Goal: Task Accomplishment & Management: Complete application form

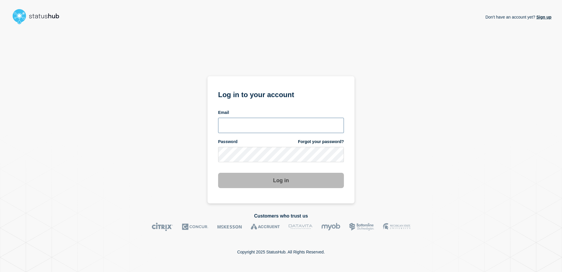
type input "[PERSON_NAME][EMAIL_ADDRESS][DOMAIN_NAME]"
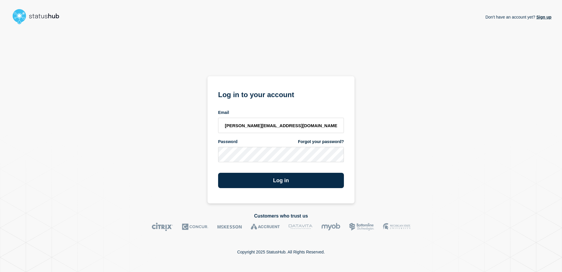
click at [330, 164] on form "Log in to your account Email [PERSON_NAME][EMAIL_ADDRESS][DOMAIN_NAME] Password…" at bounding box center [281, 138] width 126 height 99
click at [297, 178] on button "Log in" at bounding box center [281, 180] width 126 height 15
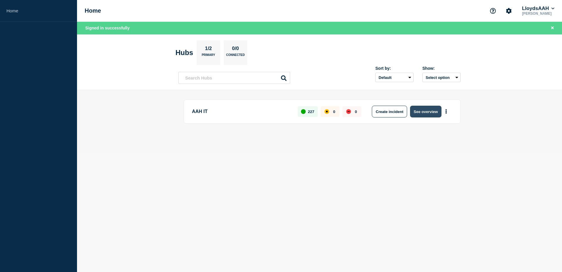
click at [418, 110] on button "See overview" at bounding box center [425, 112] width 31 height 12
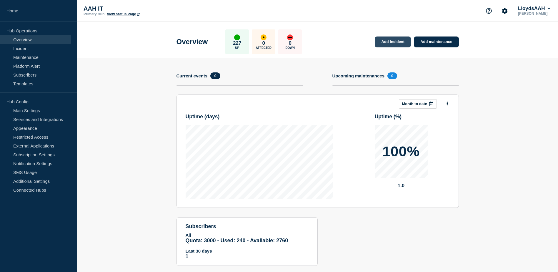
click at [392, 45] on link "Add incident" at bounding box center [393, 41] width 36 height 11
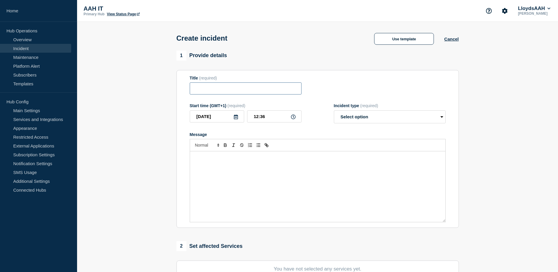
click at [227, 94] on input "Title" at bounding box center [246, 88] width 112 height 12
paste input "#1438300 - P2 AAHPoint and Medecator not showing price or availability"
type input "#1438300 - P2 AAHPoint and Medecator not showing price or availability"
click at [415, 34] on button "Use template" at bounding box center [404, 39] width 60 height 12
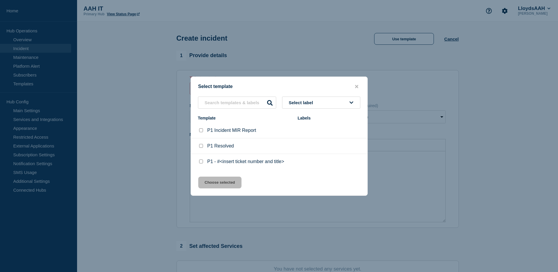
click at [201, 163] on input "P1 - #<insert ticket number and title> checkbox" at bounding box center [201, 161] width 4 height 4
checkbox input "true"
click at [212, 182] on button "Choose selected" at bounding box center [219, 183] width 43 height 12
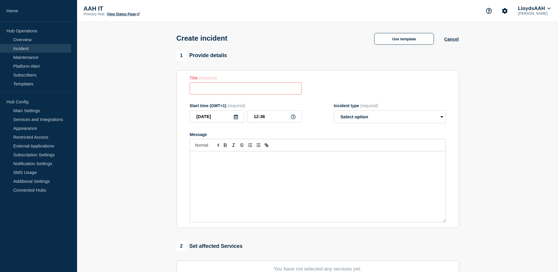
type input "P1 - #<insert ticket number and title>"
select select "investigating"
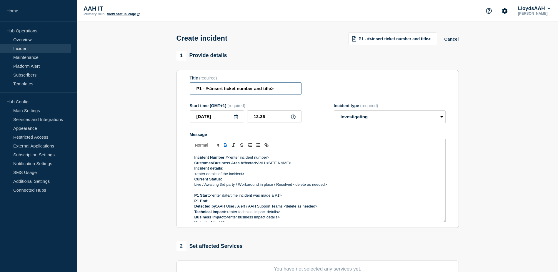
drag, startPoint x: 280, startPoint y: 91, endPoint x: 117, endPoint y: 90, distance: 162.7
click at [118, 91] on section "1 Provide details Title (required) P1 - #<insert ticket number and title> Start…" at bounding box center [317, 219] width 481 height 337
paste input "#1438300 - P2 AAHPoint and Medecator not showing price or availability"
drag, startPoint x: 235, startPoint y: 89, endPoint x: 104, endPoint y: 88, distance: 131.2
click at [104, 88] on section "1 Provide details Title (required) #1438300 - P2 AAHPoint and Medecator not sho…" at bounding box center [317, 219] width 481 height 337
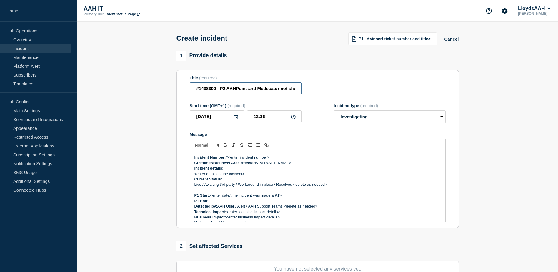
click at [195, 86] on input "#1438300 - P2 AAHPoint and Medecator not showing price or availability" at bounding box center [246, 88] width 112 height 12
click at [257, 94] on input "#1438300 - P2 AAHPoint and Medecator not showing price or availability" at bounding box center [246, 88] width 112 height 12
click at [255, 91] on input "#1438300 - P2 AAHPoint and Medecator not showing price or availability" at bounding box center [246, 88] width 112 height 12
paste input "Service Ticket"
drag, startPoint x: 245, startPoint y: 87, endPoint x: 124, endPoint y: 92, distance: 120.4
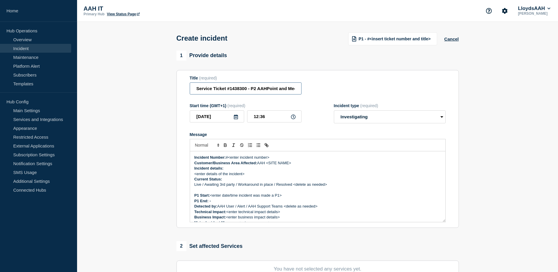
click at [124, 92] on section "1 Provide details Title (required) Service Ticket #1438300 - P2 AAHPoint and Me…" at bounding box center [317, 219] width 481 height 337
click at [255, 90] on input "Service Ticket #1438300 - P2 AAHPoint and Medecator not showing price or availa…" at bounding box center [246, 88] width 112 height 12
click at [257, 89] on input "Service Ticket #1438300 - P2 AAHPoint and Medecator not showing price or availa…" at bounding box center [246, 88] width 112 height 12
click at [239, 89] on input "Service Ticket #1438300 - P1 AAHPoint and Medecator not showing price or availa…" at bounding box center [246, 88] width 112 height 12
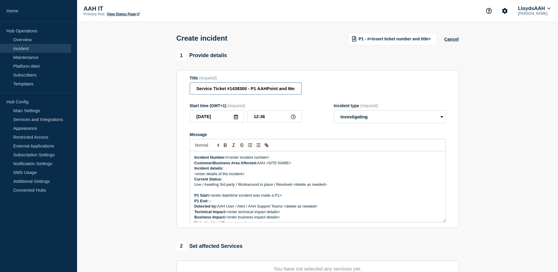
type input "Service Ticket #1438300 - P1 AAHPoint and Medecator not showing price or availa…"
drag, startPoint x: 236, startPoint y: 163, endPoint x: 230, endPoint y: 159, distance: 7.4
click at [230, 159] on p "Incident Number: #<enter incident number>" at bounding box center [317, 157] width 247 height 5
click at [229, 158] on p "Incident Number: #<enter incident number>" at bounding box center [317, 157] width 247 height 5
drag, startPoint x: 296, startPoint y: 165, endPoint x: 267, endPoint y: 167, distance: 28.3
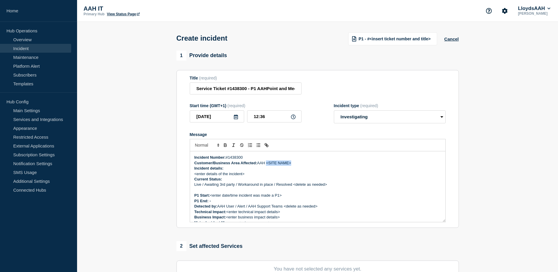
click at [267, 166] on p "Customer/Business Area Affected: AAH <SITE NAME>" at bounding box center [317, 162] width 247 height 5
drag, startPoint x: 258, startPoint y: 88, endPoint x: 298, endPoint y: 89, distance: 39.7
click at [298, 89] on input "Service Ticket #1438300 - P1 AAHPoint and Medecator not showing price or availa…" at bounding box center [246, 88] width 112 height 12
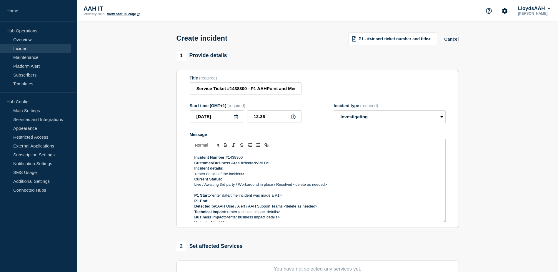
drag, startPoint x: 224, startPoint y: 174, endPoint x: 192, endPoint y: 178, distance: 32.3
click at [192, 178] on div "Incident Number: #1438300 Customer/Business Area Affected: AAH ALL Incident det…" at bounding box center [317, 186] width 255 height 71
click at [192, 179] on div "Incident Number: #1438300 Customer/Business Area Affected: AAH ALL Incident det…" at bounding box center [317, 186] width 255 height 71
drag, startPoint x: 246, startPoint y: 174, endPoint x: 194, endPoint y: 175, distance: 51.5
click at [194, 175] on p "<enter details of the incident>" at bounding box center [317, 173] width 247 height 5
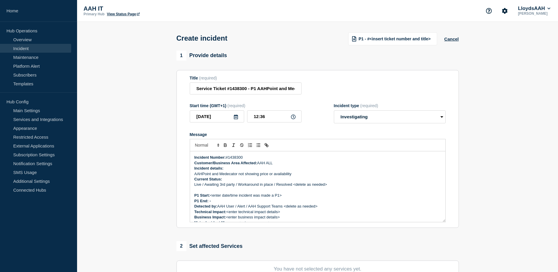
click at [242, 154] on div "Incident Number: #1438300 Customer/Business Area Affected: AAH ALL Incident det…" at bounding box center [317, 186] width 255 height 71
drag, startPoint x: 331, startPoint y: 188, endPoint x: 202, endPoint y: 186, distance: 128.6
click at [202, 186] on p "Live / Awaiting 3rd party / Workaround in place / Resolved <delete as needed>" at bounding box center [317, 184] width 247 height 5
drag, startPoint x: 288, startPoint y: 196, endPoint x: 282, endPoint y: 197, distance: 6.0
click at [282, 197] on p "P1 Start: <enter date/time incident was made a P1>" at bounding box center [317, 195] width 247 height 5
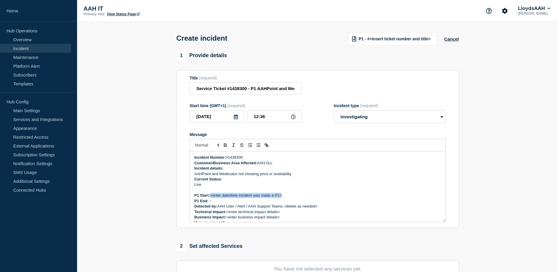
drag, startPoint x: 286, startPoint y: 197, endPoint x: 212, endPoint y: 197, distance: 74.7
click at [212, 197] on p "P1 Start: <enter date/time incident was made a P1>" at bounding box center [317, 195] width 247 height 5
click at [212, 197] on strong "P1 Start: 18/8/2025 12:21" at bounding box center [214, 195] width 40 height 4
click at [280, 197] on p "P1 Start: 18/8/2025 12:21" at bounding box center [317, 195] width 247 height 5
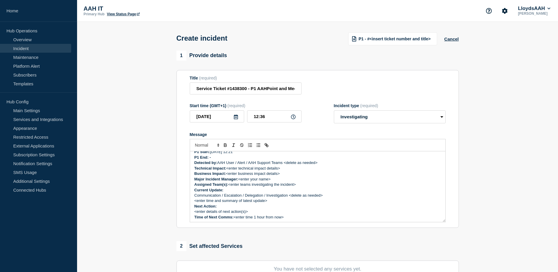
scroll to position [45, 0]
drag, startPoint x: 310, startPoint y: 164, endPoint x: 237, endPoint y: 163, distance: 73.9
click at [237, 163] on p "Detected by: AAH User / Alert / AAH Support Teams <delete as needed>" at bounding box center [317, 161] width 247 height 5
drag, startPoint x: 268, startPoint y: 171, endPoint x: 227, endPoint y: 170, distance: 41.2
click at [227, 169] on p "Technical Impact: <enter technical impact details>" at bounding box center [317, 166] width 247 height 5
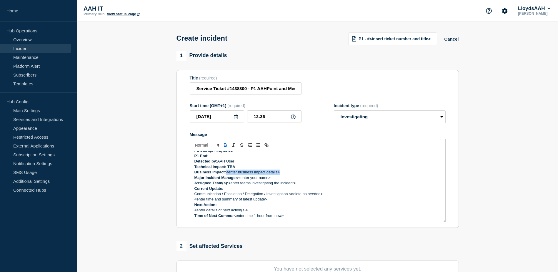
drag, startPoint x: 280, startPoint y: 173, endPoint x: 227, endPoint y: 172, distance: 53.3
click at [227, 172] on p "Business Impact: <enter business impact details>" at bounding box center [317, 171] width 247 height 5
drag, startPoint x: 266, startPoint y: 170, endPoint x: 290, endPoint y: 178, distance: 25.4
click at [290, 178] on p "Major Incident Manager: <enter your name>" at bounding box center [317, 177] width 247 height 5
drag, startPoint x: 286, startPoint y: 172, endPoint x: 227, endPoint y: 174, distance: 58.9
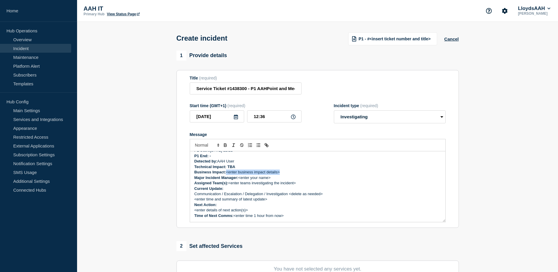
click at [227, 174] on p "Business Impact: <enter business impact details>" at bounding box center [317, 171] width 247 height 5
click at [248, 172] on strong "Business Impact: Customers will order from other wholesalers if we can't displa…" at bounding box center [286, 172] width 184 height 4
drag, startPoint x: 275, startPoint y: 179, endPoint x: 242, endPoint y: 182, distance: 33.1
click at [242, 182] on div "Incident Number: #1438300 Customer/Business Area Affected: AAH ALL Incident det…" at bounding box center [317, 186] width 255 height 71
click at [259, 193] on p "Communication / Escalation / Delegation / Investigation <delete as needed>" at bounding box center [317, 193] width 247 height 5
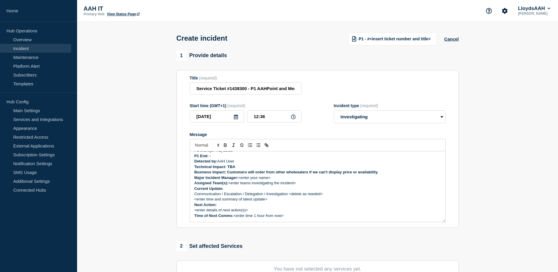
drag, startPoint x: 385, startPoint y: 174, endPoint x: 378, endPoint y: 174, distance: 6.5
click at [378, 174] on p "Business Impact: Customers will order from other wholesalers if we can't displa…" at bounding box center [317, 171] width 247 height 5
click at [231, 166] on strong "Technical Impact: TBA" at bounding box center [214, 166] width 41 height 4
drag, startPoint x: 383, startPoint y: 174, endPoint x: 228, endPoint y: 172, distance: 155.6
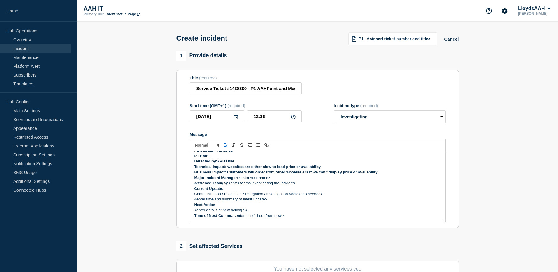
click at [228, 172] on p "Business Impact: Customers will order from other wholesalers if we can't displa…" at bounding box center [317, 171] width 247 height 5
drag, startPoint x: 228, startPoint y: 169, endPoint x: 333, endPoint y: 168, distance: 105.0
click at [333, 168] on p "Technical Impact: websites are either slow to load price or availability," at bounding box center [317, 166] width 247 height 5
click at [325, 171] on div "Incident Number: #1438300 Customer/Business Area Affected: AAH ALL Incident det…" at bounding box center [317, 186] width 255 height 71
click at [324, 168] on p "Technical Impact: websites are either slow to load price or availability," at bounding box center [317, 166] width 247 height 5
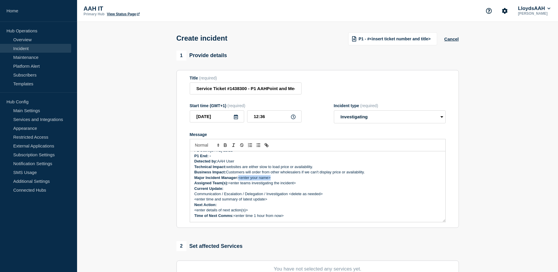
drag, startPoint x: 259, startPoint y: 181, endPoint x: 240, endPoint y: 181, distance: 19.1
click at [240, 180] on p "Major Incident Manager: <enter your name>" at bounding box center [317, 177] width 247 height 5
drag, startPoint x: 304, startPoint y: 184, endPoint x: 229, endPoint y: 186, distance: 74.4
click at [229, 186] on p "Assigned Team(s): <enter teams investigating the incident>" at bounding box center [317, 182] width 247 height 5
drag, startPoint x: 319, startPoint y: 198, endPoint x: 222, endPoint y: 191, distance: 97.6
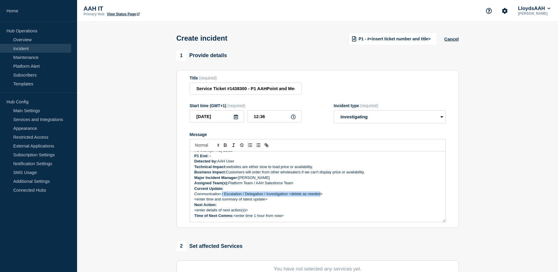
click at [222, 195] on p "Communication / Escalation / Delegation / Investigation <delete as needed>" at bounding box center [317, 193] width 247 height 5
drag, startPoint x: 227, startPoint y: 194, endPoint x: 190, endPoint y: 192, distance: 36.5
click at [190, 193] on div "Incident Number: #1438300 Customer/Business Area Affected: AAH ALL Incident det…" at bounding box center [318, 186] width 256 height 71
drag, startPoint x: 287, startPoint y: 205, endPoint x: 273, endPoint y: 202, distance: 14.7
click at [281, 203] on div "Incident Number: #1438300 Customer/Business Area Affected: AAH ALL Incident det…" at bounding box center [317, 186] width 255 height 71
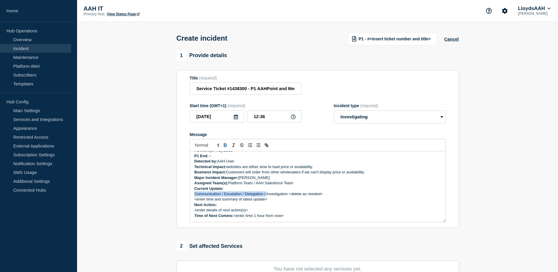
drag, startPoint x: 266, startPoint y: 195, endPoint x: 193, endPoint y: 193, distance: 72.7
click at [193, 193] on div "Incident Number: #1438300 Customer/Business Area Affected: AAH ALL Incident det…" at bounding box center [317, 186] width 255 height 71
drag, startPoint x: 237, startPoint y: 194, endPoint x: 216, endPoint y: 197, distance: 21.9
click at [216, 197] on p "Investigation <delete as needed>" at bounding box center [317, 193] width 247 height 5
drag, startPoint x: 276, startPoint y: 201, endPoint x: 208, endPoint y: 204, distance: 67.7
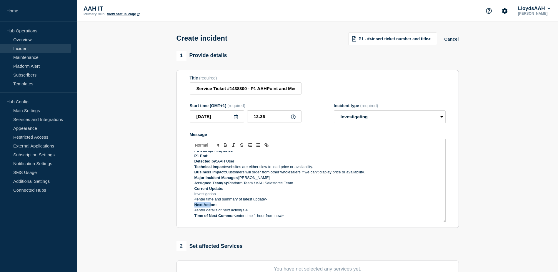
click at [210, 204] on div "Incident Number: #1438300 Customer/Business Area Affected: AAH ALL Incident det…" at bounding box center [317, 186] width 255 height 71
click at [194, 195] on p "Investigation" at bounding box center [317, 193] width 247 height 5
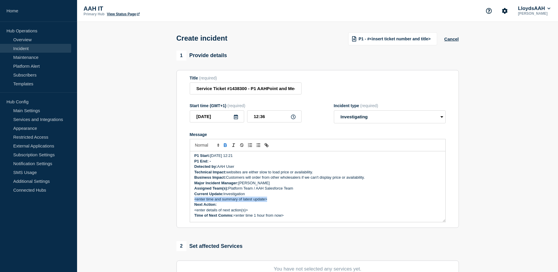
drag, startPoint x: 253, startPoint y: 206, endPoint x: 191, endPoint y: 199, distance: 62.5
click at [191, 199] on div "Incident Number: #1438300 Customer/Business Area Affected: AAH ALL Incident det…" at bounding box center [317, 186] width 255 height 71
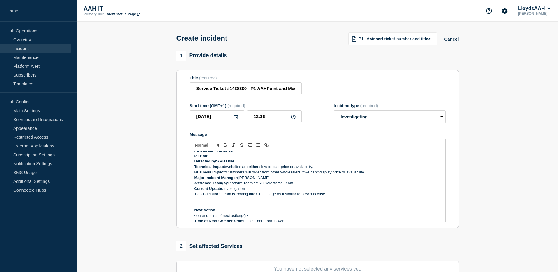
click at [339, 196] on p "12:39 - Platform team is looking into CPU usage as it similar to previous case." at bounding box center [317, 193] width 247 height 5
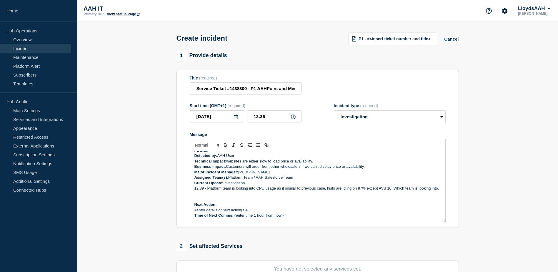
scroll to position [56, 0]
drag, startPoint x: 255, startPoint y: 210, endPoint x: 194, endPoint y: 210, distance: 61.2
click at [188, 211] on section "Title (required) Service Ticket #1438300 - P1 AAHPoint and Medecator not showin…" at bounding box center [318, 149] width 282 height 158
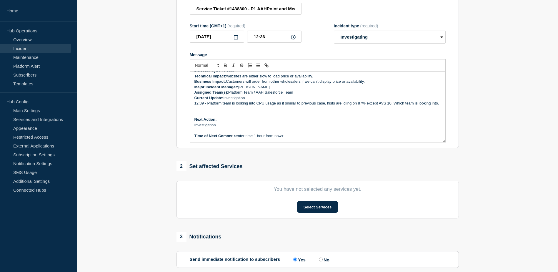
scroll to position [88, 0]
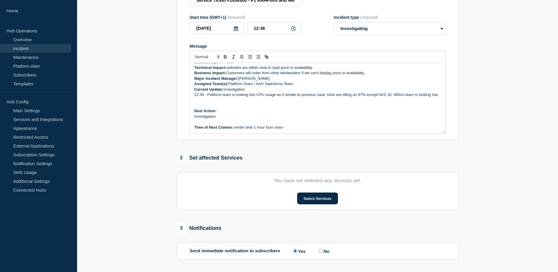
drag, startPoint x: 288, startPoint y: 134, endPoint x: 235, endPoint y: 133, distance: 53.3
click at [235, 130] on p "Time of Next Comms: <enter time 1 hour from now>" at bounding box center [317, 127] width 247 height 5
click at [304, 201] on button "Select Services" at bounding box center [317, 198] width 41 height 12
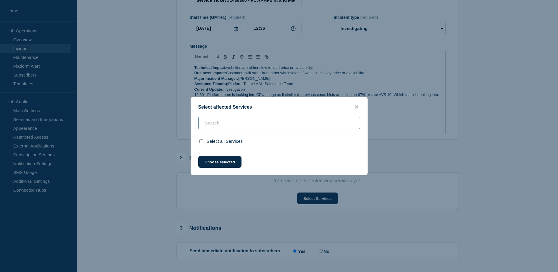
click at [244, 123] on div "Select all Services" at bounding box center [279, 133] width 177 height 32
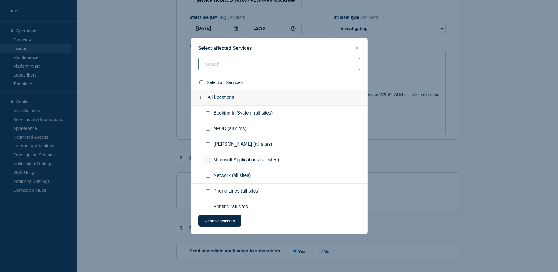
type input "m"
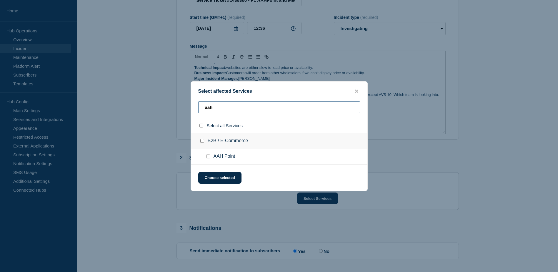
type input "aah"
click at [207, 155] on input "AAH Point checkbox" at bounding box center [208, 156] width 4 height 4
checkbox input "true"
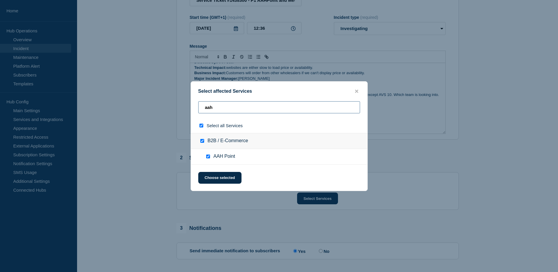
click at [245, 104] on input "aah" at bounding box center [279, 107] width 162 height 12
type input "m"
checkbox input "false"
type input "medeca"
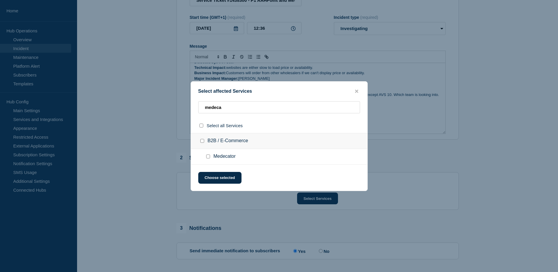
click at [208, 157] on input "Medecator checkbox" at bounding box center [208, 156] width 4 height 4
checkbox input "true"
click at [224, 182] on button "Choose selected" at bounding box center [219, 178] width 43 height 12
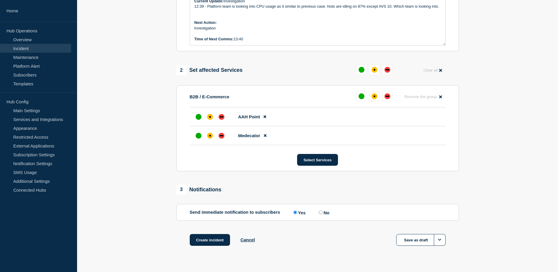
scroll to position [190, 0]
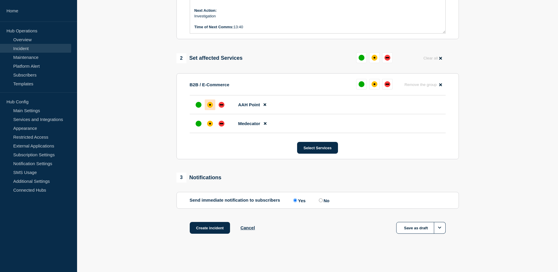
click at [212, 105] on div "affected" at bounding box center [210, 105] width 6 height 6
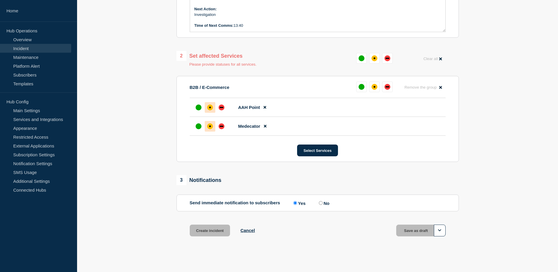
click at [207, 126] on div at bounding box center [210, 126] width 11 height 11
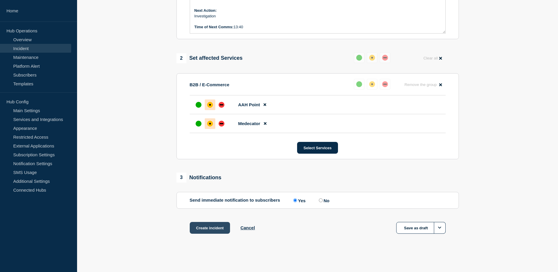
click at [202, 228] on button "Create incident" at bounding box center [210, 228] width 41 height 12
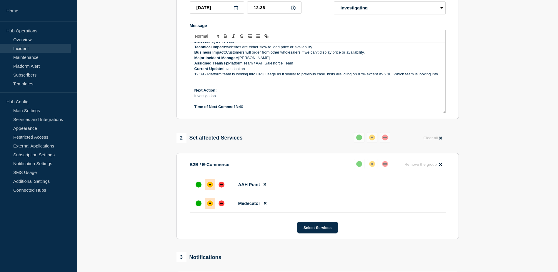
scroll to position [0, 0]
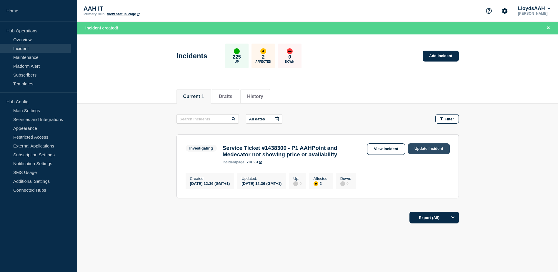
click at [415, 148] on link "Update incident" at bounding box center [429, 148] width 42 height 11
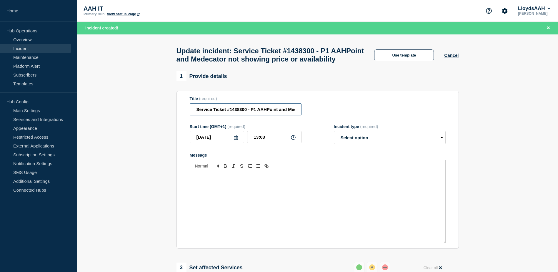
click at [257, 115] on input "Service Ticket #1438300 - P1 AAHPoint and Medecator not showing price or availa…" at bounding box center [246, 109] width 112 height 12
drag, startPoint x: 251, startPoint y: 122, endPoint x: 357, endPoint y: 127, distance: 106.9
click at [357, 115] on div "Title (required) Service Ticket #1438300 - P1 AAHPoint and Medecator not showin…" at bounding box center [318, 105] width 256 height 19
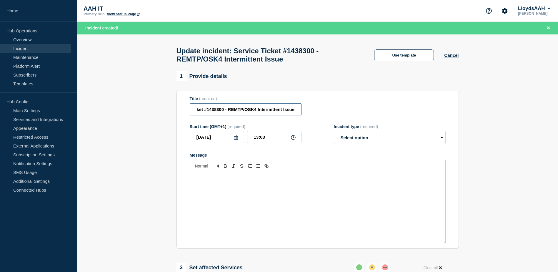
click at [284, 111] on input "Service Ticket #1438300 - REMTP/OSK4 Intermittent Issue" at bounding box center [246, 109] width 112 height 12
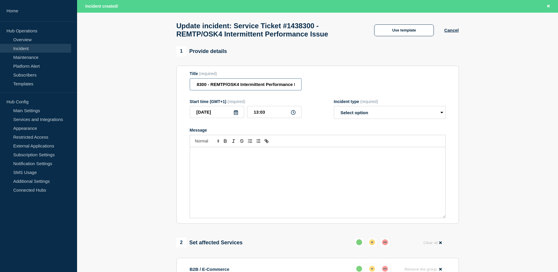
scroll to position [118, 0]
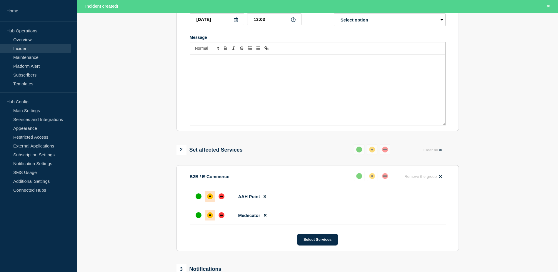
type input "Service Ticket #1438300 - REMTP/OSK4 Intermittent Performance Issue"
click at [336, 91] on div "Message" at bounding box center [317, 89] width 255 height 71
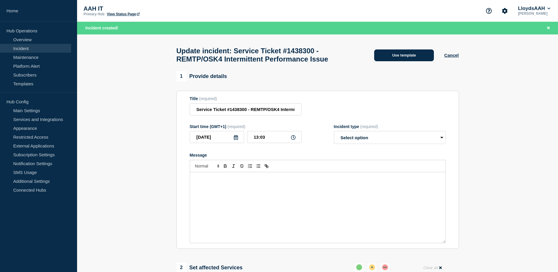
click at [421, 59] on button "Use template" at bounding box center [404, 55] width 60 height 12
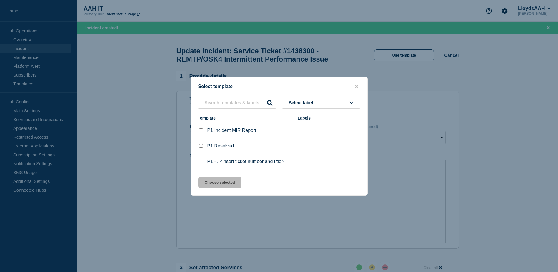
click at [410, 132] on div at bounding box center [279, 136] width 558 height 272
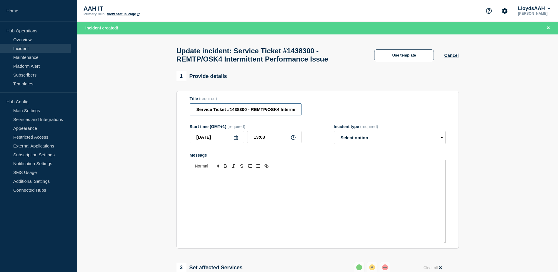
click at [289, 114] on input "Service Ticket #1438300 - REMTP/OSK4 Intermittent Performance Issue" at bounding box center [246, 109] width 112 height 12
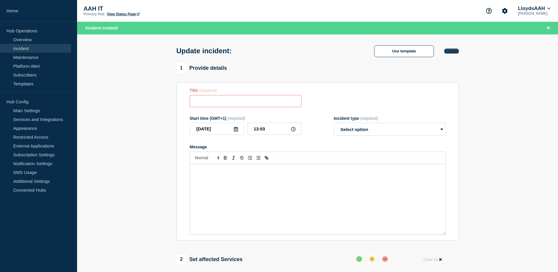
click at [454, 49] on button "Cancel" at bounding box center [451, 51] width 14 height 5
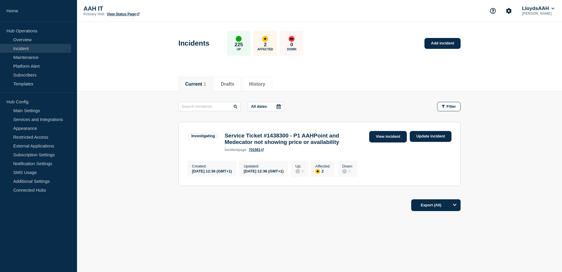
click at [392, 138] on link "View incident" at bounding box center [388, 136] width 38 height 11
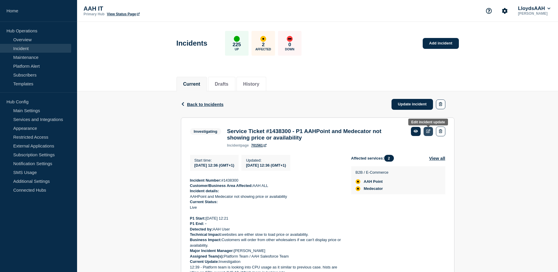
click at [426, 130] on link at bounding box center [429, 131] width 10 height 9
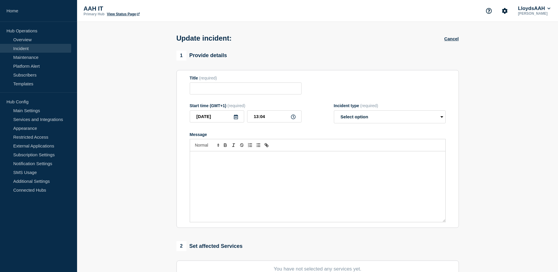
type input "Service Ticket #1438300 - P1 AAHPoint and Medecator not showing price or availa…"
type input "12:36"
select select "investigating"
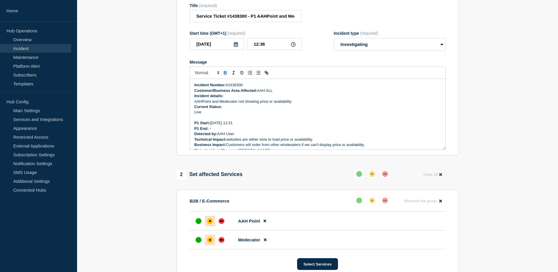
scroll to position [88, 0]
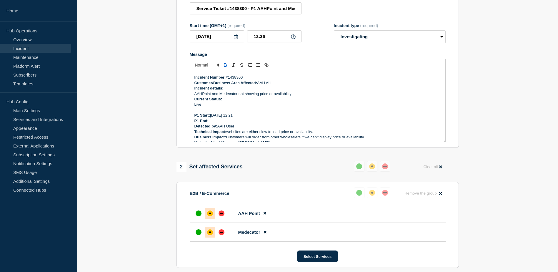
click at [291, 111] on p "Message" at bounding box center [317, 109] width 247 height 5
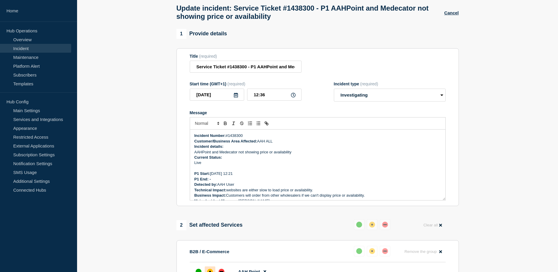
scroll to position [29, 0]
paste input "REMTP/OSK4 Intermittent Performance Issue"
type input "Service Ticket #1438300 - REMTP/OSK4 Intermittent Performance Issue"
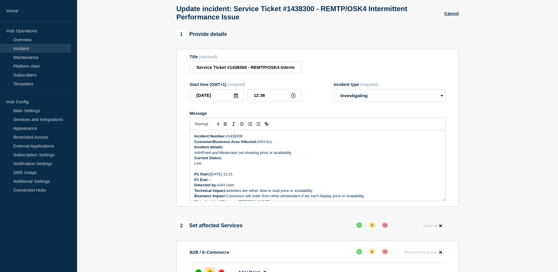
click at [274, 161] on p "Current Status:" at bounding box center [317, 157] width 247 height 5
drag, startPoint x: 276, startPoint y: 143, endPoint x: 259, endPoint y: 143, distance: 16.2
click at [259, 143] on p "Customer/Business Area Affected: AAH ALL" at bounding box center [317, 141] width 247 height 5
click at [246, 139] on p "Incident Number: #1438300" at bounding box center [317, 136] width 247 height 5
drag, startPoint x: 293, startPoint y: 153, endPoint x: 193, endPoint y: 152, distance: 100.0
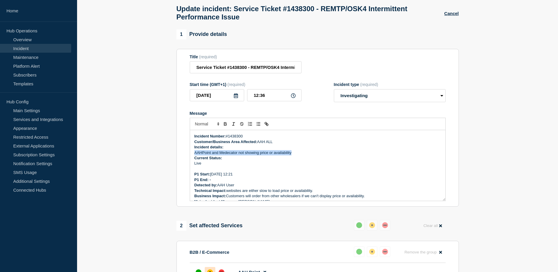
click at [193, 152] on div "Incident Number: #1438300 Customer/Business Area Affected: AAH ALL Incident det…" at bounding box center [317, 165] width 255 height 71
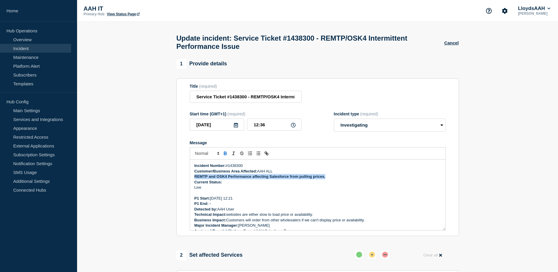
click at [194, 179] on div "Incident Number: #1438300 Customer/Business Area Affected: AAH ALL REMTP and OS…" at bounding box center [317, 194] width 255 height 71
click at [261, 166] on p "Incident Number: #1438300" at bounding box center [317, 165] width 247 height 5
click at [207, 195] on p "Message" at bounding box center [317, 192] width 247 height 5
click at [196, 190] on p "Live" at bounding box center [317, 187] width 247 height 5
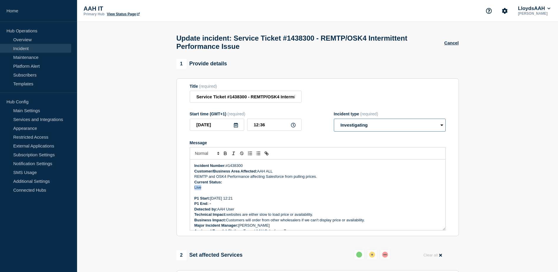
click at [396, 129] on select "Select option Investigating Identified Monitoring Resolved" at bounding box center [390, 125] width 112 height 13
click at [334, 121] on select "Select option Investigating Identified Monitoring Resolved" at bounding box center [390, 125] width 112 height 13
click at [199, 190] on p "Live" at bounding box center [317, 187] width 247 height 5
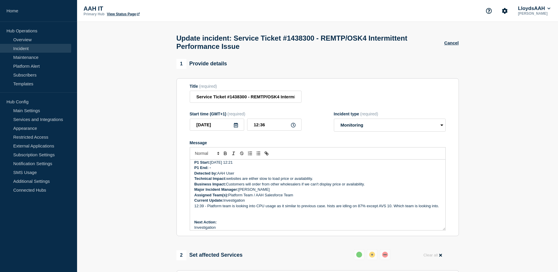
scroll to position [26, 0]
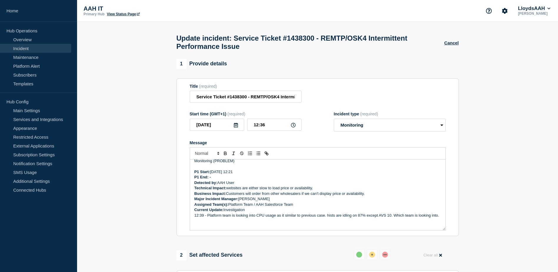
click at [227, 179] on p "P1 End: -" at bounding box center [317, 176] width 247 height 5
drag, startPoint x: 220, startPoint y: 170, endPoint x: 212, endPoint y: 175, distance: 9.5
click at [212, 174] on p "P1 Start: 18/8/2025 12:21" at bounding box center [317, 171] width 247 height 5
copy p "18/8/2025 12:21"
click at [217, 180] on p "P1 End:" at bounding box center [317, 176] width 247 height 5
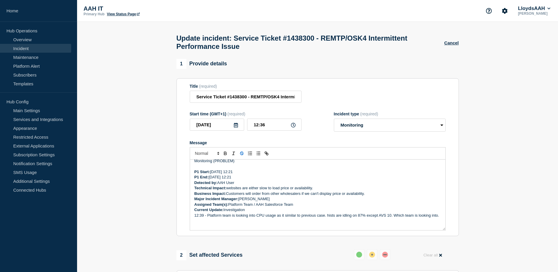
drag, startPoint x: 229, startPoint y: 181, endPoint x: 240, endPoint y: 159, distance: 23.8
click at [252, 180] on p "P1 End: 18/8/2025 12:21" at bounding box center [317, 176] width 247 height 5
click at [264, 159] on div at bounding box center [318, 153] width 256 height 12
click at [252, 177] on p "P1 End: 18/8/2025 13:05" at bounding box center [317, 176] width 247 height 5
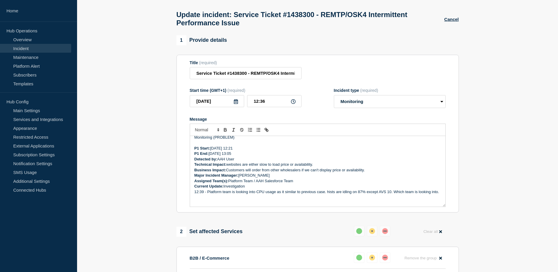
scroll to position [59, 0]
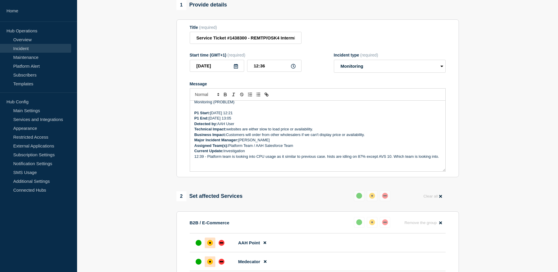
click at [272, 148] on p "Assigned Team(s): Platform Team / AAH Salesforce Team" at bounding box center [317, 145] width 247 height 5
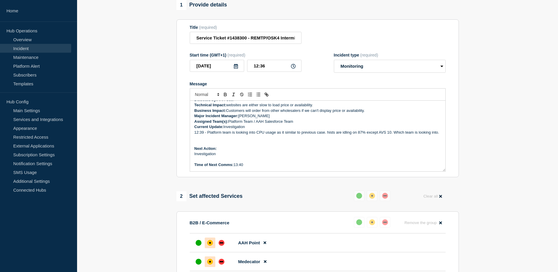
click at [215, 135] on p "12:39 - Platform team is looking into CPU usage as it similar to previous case.…" at bounding box center [317, 132] width 247 height 5
click at [194, 130] on p "12:39 - Platform team is looking into CPU usage as it similar to previous case.…" at bounding box center [317, 132] width 247 height 5
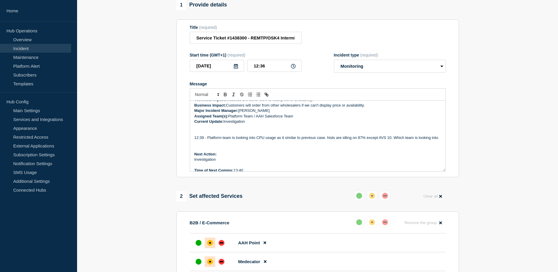
click at [199, 133] on p "Message" at bounding box center [317, 132] width 247 height 5
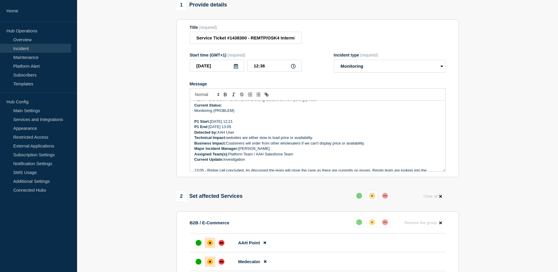
scroll to position [13, 0]
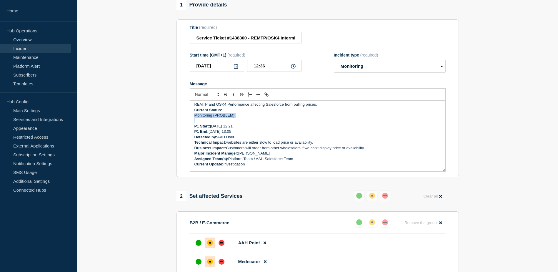
drag, startPoint x: 235, startPoint y: 121, endPoint x: 194, endPoint y: 118, distance: 40.4
click at [194, 118] on div "Incident Number: #1438300 Customer/Business Area Affected: AAH ALL REMTP and OS…" at bounding box center [317, 136] width 255 height 71
click at [354, 66] on select "Select option Investigating Identified Monitoring Resolved" at bounding box center [390, 66] width 112 height 13
select select "resolved"
click at [334, 62] on select "Select option Investigating Identified Monitoring Resolved" at bounding box center [390, 66] width 112 height 13
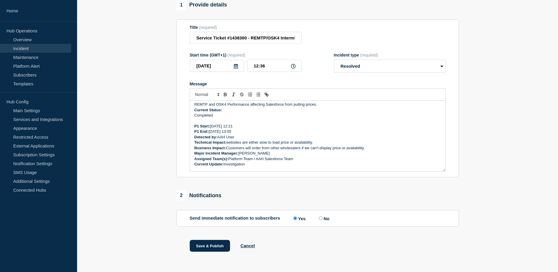
click at [208, 117] on p "Completed" at bounding box center [317, 115] width 247 height 5
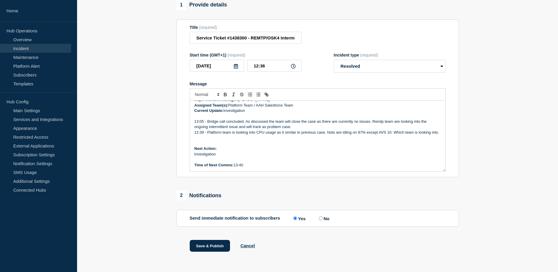
scroll to position [72, 0]
drag, startPoint x: 226, startPoint y: 157, endPoint x: 190, endPoint y: 154, distance: 35.8
click at [190, 154] on div "Incident Number: #1438300 Customer/Business Area Affected: AAH ALL REMTP and OS…" at bounding box center [317, 136] width 255 height 71
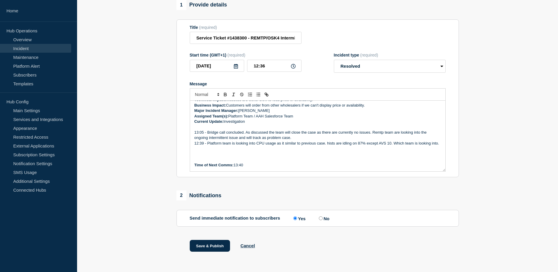
scroll to position [61, 0]
drag, startPoint x: 223, startPoint y: 158, endPoint x: 241, endPoint y: 171, distance: 21.5
click at [223, 157] on p "Message" at bounding box center [317, 154] width 247 height 5
drag, startPoint x: 243, startPoint y: 167, endPoint x: 164, endPoint y: 167, distance: 79.1
click at [164, 167] on section "1 Provide details Title (required) Service Ticket #1438300 - REMTP/OSK4 Intermi…" at bounding box center [317, 133] width 481 height 267
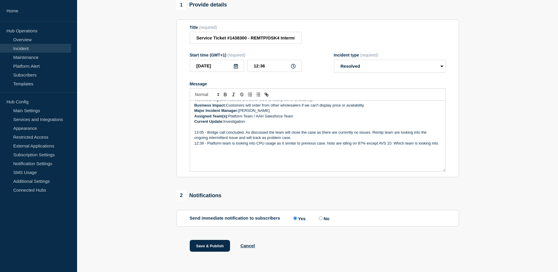
click at [253, 161] on p "Message" at bounding box center [317, 159] width 247 height 5
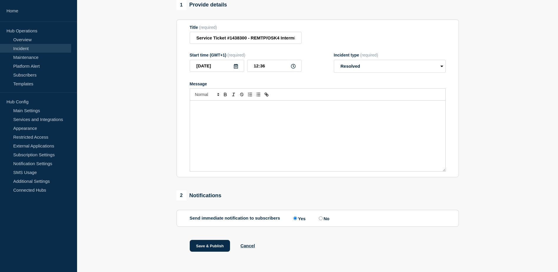
scroll to position [0, 0]
click at [252, 245] on div "Save & Publish Cancel" at bounding box center [222, 246] width 65 height 12
click at [249, 248] on button "Cancel" at bounding box center [247, 245] width 14 height 5
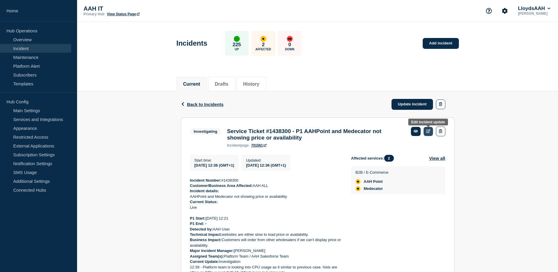
click at [427, 134] on link at bounding box center [429, 131] width 10 height 9
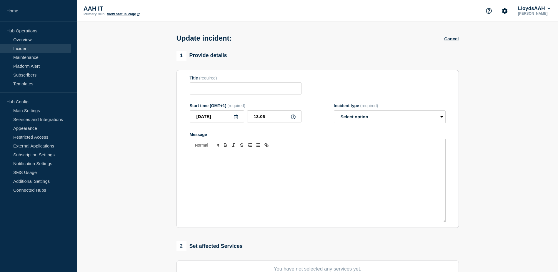
type input "Service Ticket #1438300 - P1 AAHPoint and Medecator not showing price or availa…"
type input "12:36"
select select "investigating"
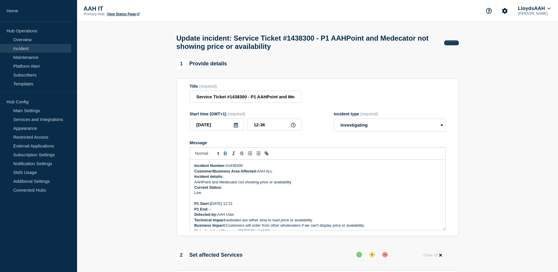
click at [455, 43] on button "Cancel" at bounding box center [451, 42] width 14 height 5
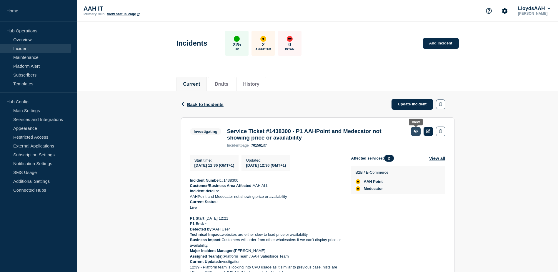
click at [417, 132] on icon at bounding box center [416, 131] width 4 height 4
click at [23, 51] on link "Incident" at bounding box center [35, 48] width 71 height 9
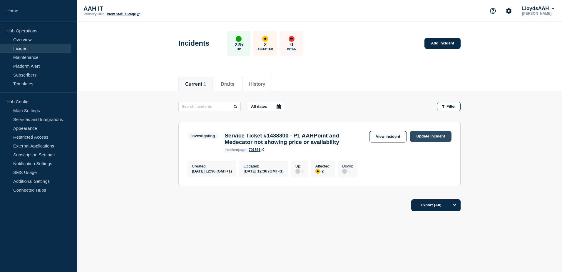
click at [424, 140] on link "Update incident" at bounding box center [431, 136] width 42 height 11
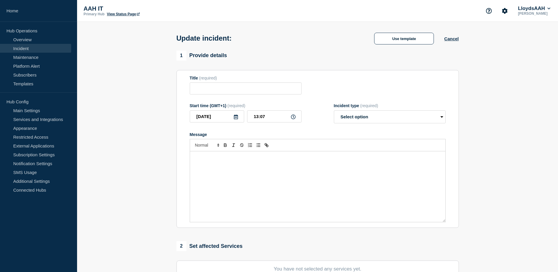
type input "Service Ticket #1438300 - P1 AAHPoint and Medecator not showing price or availa…"
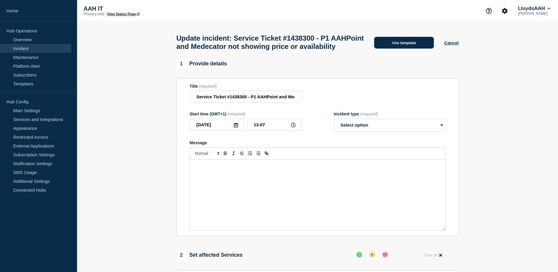
click at [419, 46] on button "Use template" at bounding box center [404, 43] width 60 height 12
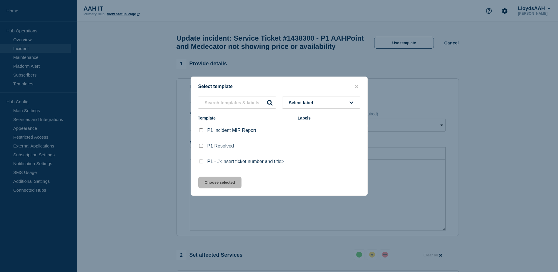
click at [200, 147] on input "P1 Resolved checkbox" at bounding box center [201, 146] width 4 height 4
checkbox input "true"
click at [216, 188] on button "Choose selected" at bounding box center [219, 183] width 43 height 12
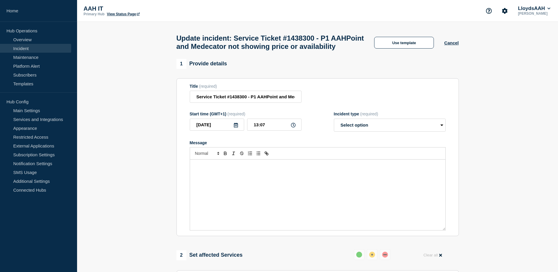
select select "monitoring"
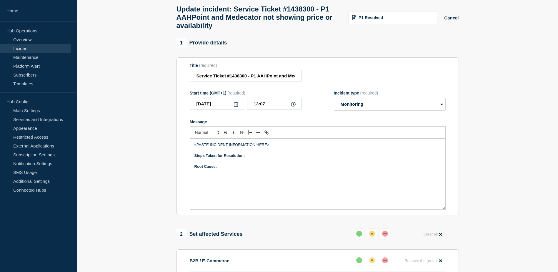
scroll to position [29, 0]
click at [251, 183] on div "<PASTE INCIDENT INFORMATION HERE> Steps Taken for Resolution: Root Cause:" at bounding box center [317, 173] width 255 height 71
click at [289, 147] on p "<PASTE INCIDENT INFORMATION HERE>" at bounding box center [317, 144] width 247 height 5
drag, startPoint x: 293, startPoint y: 147, endPoint x: 163, endPoint y: 144, distance: 130.1
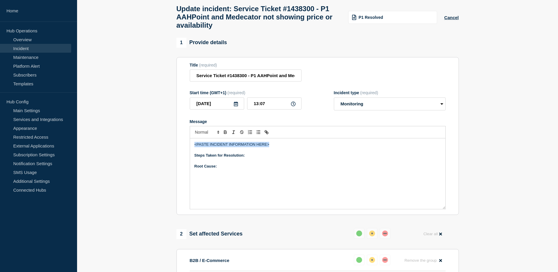
click at [163, 144] on section "1 Provide details Title (required) Service Ticket #1438300 - P1 AAHPoint and Me…" at bounding box center [317, 255] width 481 height 434
paste div "Message"
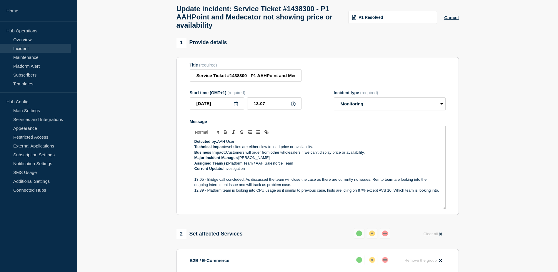
scroll to position [78, 0]
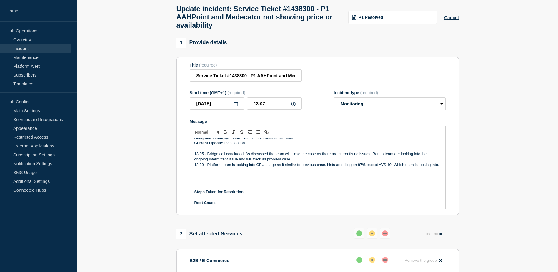
click at [261, 193] on p "Steps Taken for Resolution:" at bounding box center [317, 191] width 247 height 5
click at [246, 194] on p "Steps Taken for Resolution: None, There was no major issues. The team is invest…" at bounding box center [317, 191] width 247 height 5
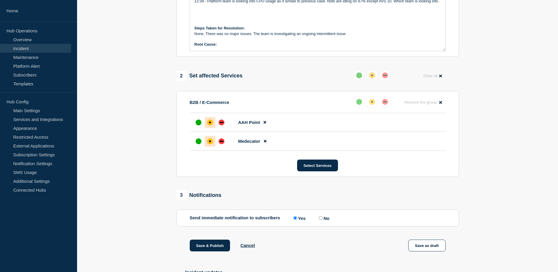
scroll to position [202, 0]
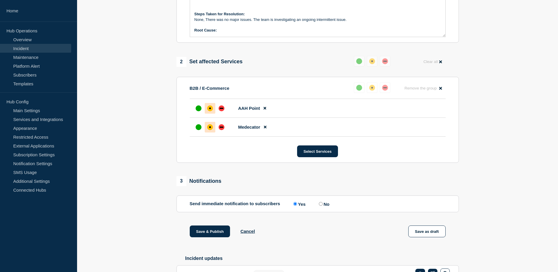
click at [223, 33] on p "Root Cause:" at bounding box center [317, 30] width 247 height 5
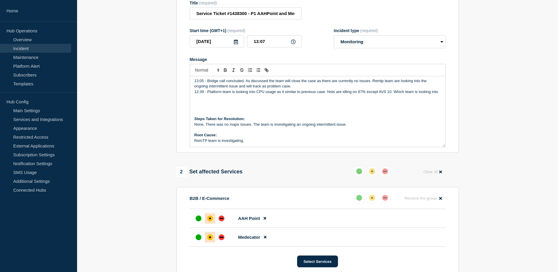
scroll to position [84, 0]
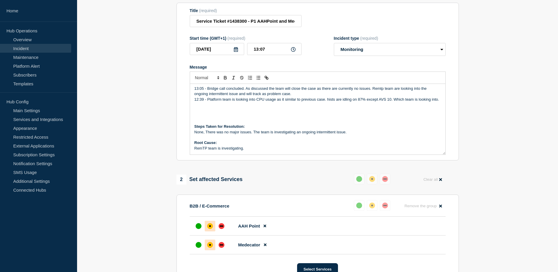
click at [287, 102] on p "12:39 - Platform team is looking into CPU usage as it similar to previous case.…" at bounding box center [317, 99] width 247 height 5
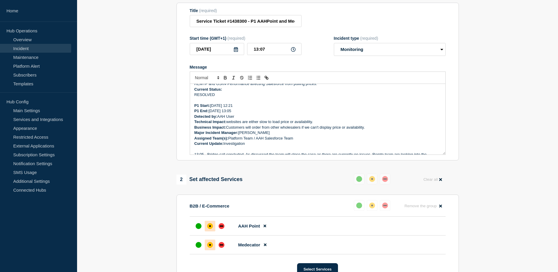
scroll to position [0, 0]
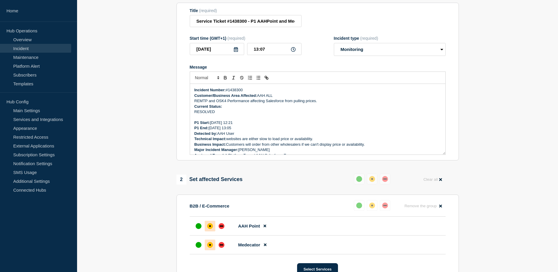
click at [284, 109] on p "Current Status:" at bounding box center [317, 106] width 247 height 5
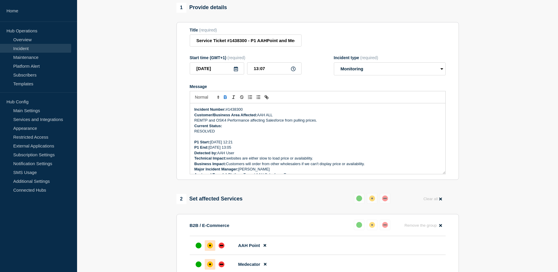
scroll to position [54, 0]
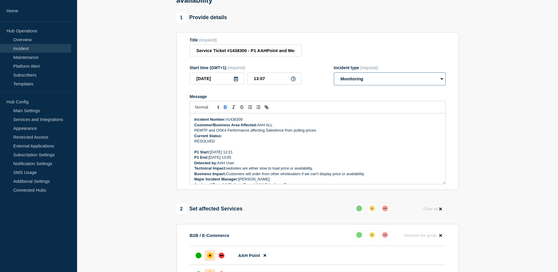
click at [367, 83] on select "Select option Investigating Identified Monitoring Resolved" at bounding box center [390, 78] width 112 height 13
select select "resolved"
click at [334, 76] on select "Select option Investigating Identified Monitoring Resolved" at bounding box center [390, 78] width 112 height 13
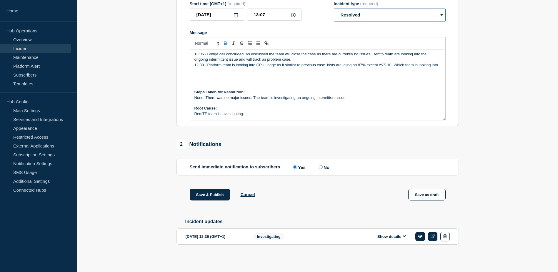
scroll to position [124, 0]
click at [207, 194] on button "Save & Publish" at bounding box center [210, 195] width 41 height 12
